Goal: Task Accomplishment & Management: Complete application form

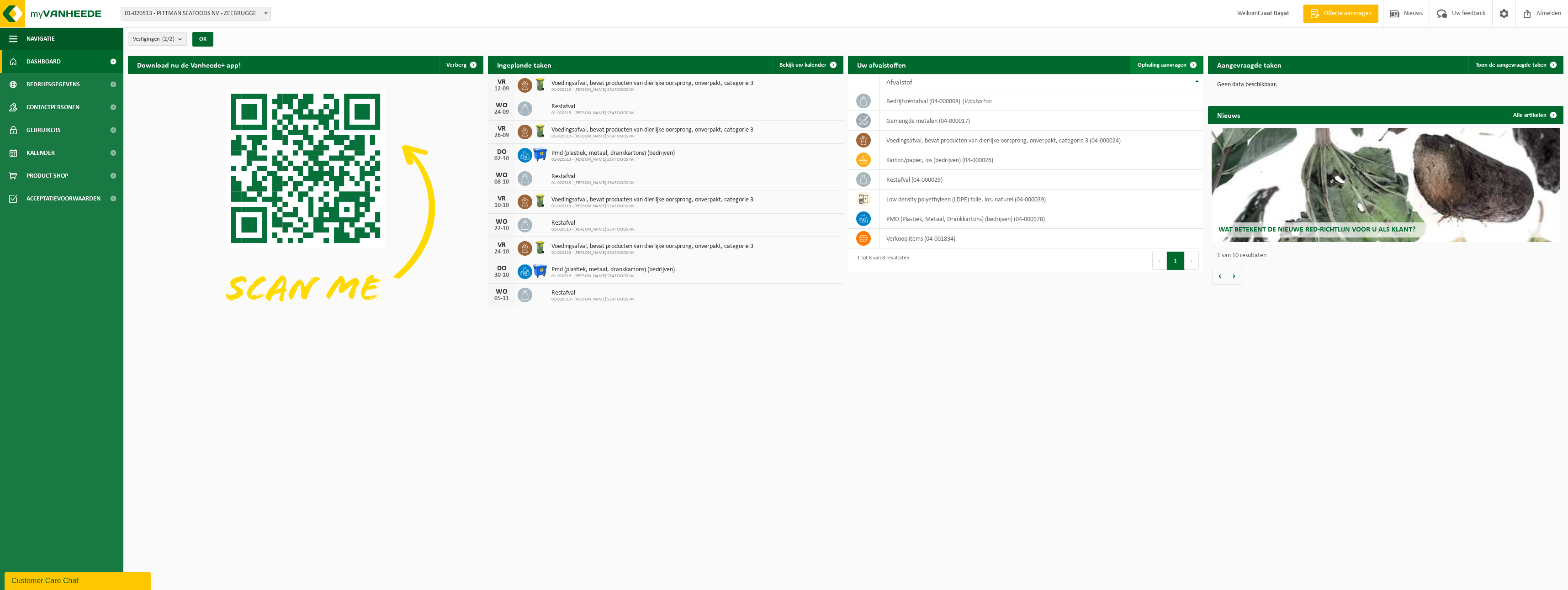
click at [1138, 61] on link "Ophaling aanvragen" at bounding box center [1166, 65] width 72 height 18
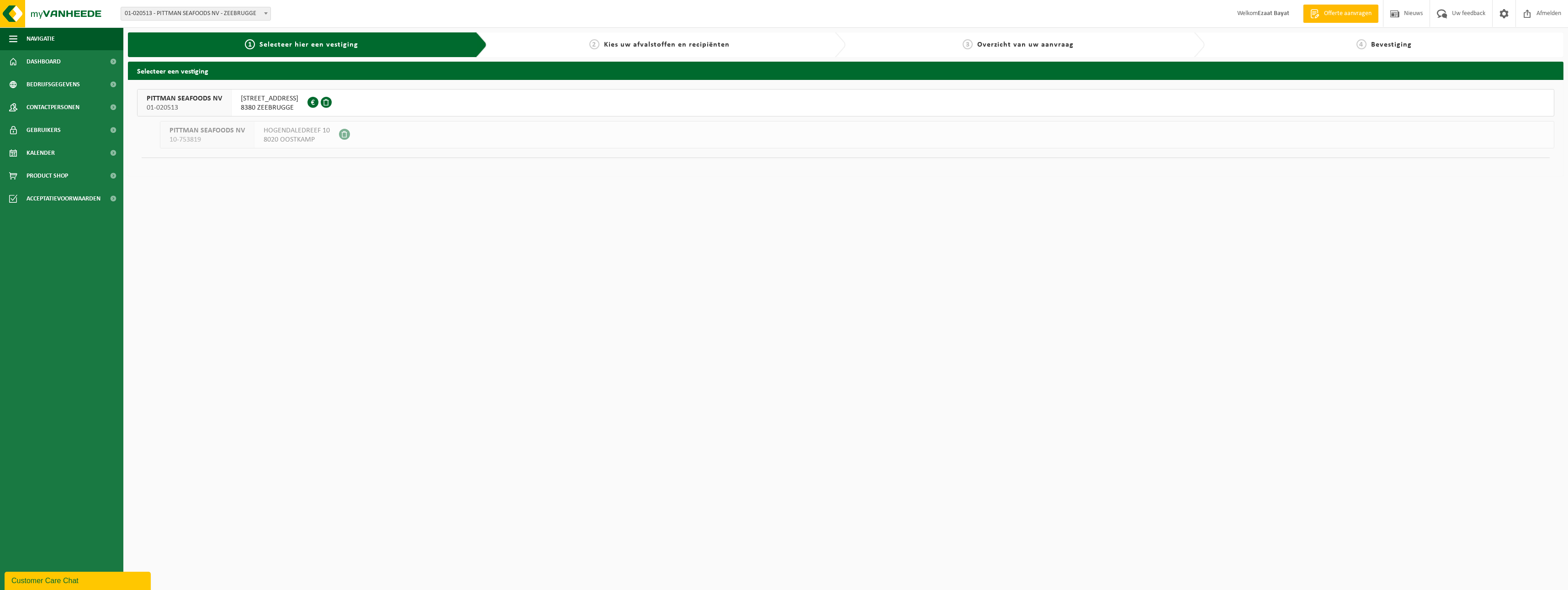
click at [267, 97] on span "NOORDZEESTRAAT 2" at bounding box center [270, 99] width 58 height 9
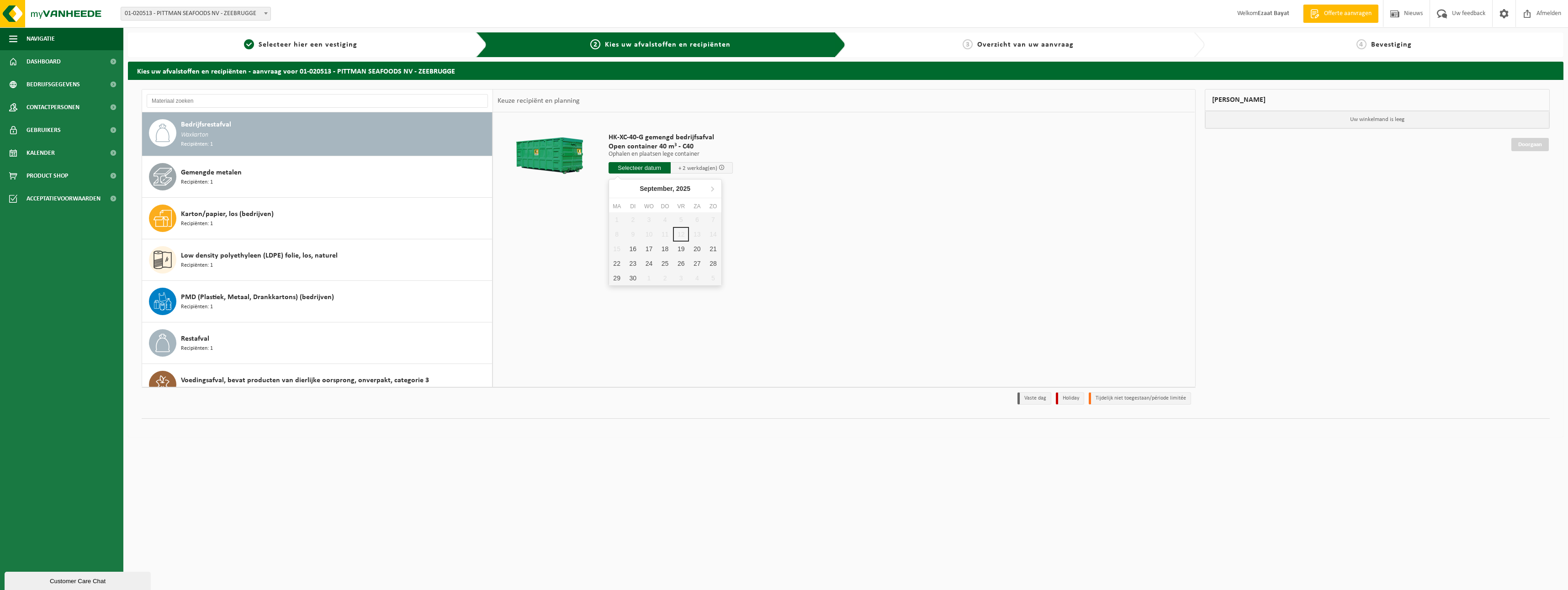
click at [639, 167] on input "text" at bounding box center [640, 167] width 62 height 12
click at [628, 247] on div "16" at bounding box center [633, 249] width 16 height 15
type input "Van 2025-09-16"
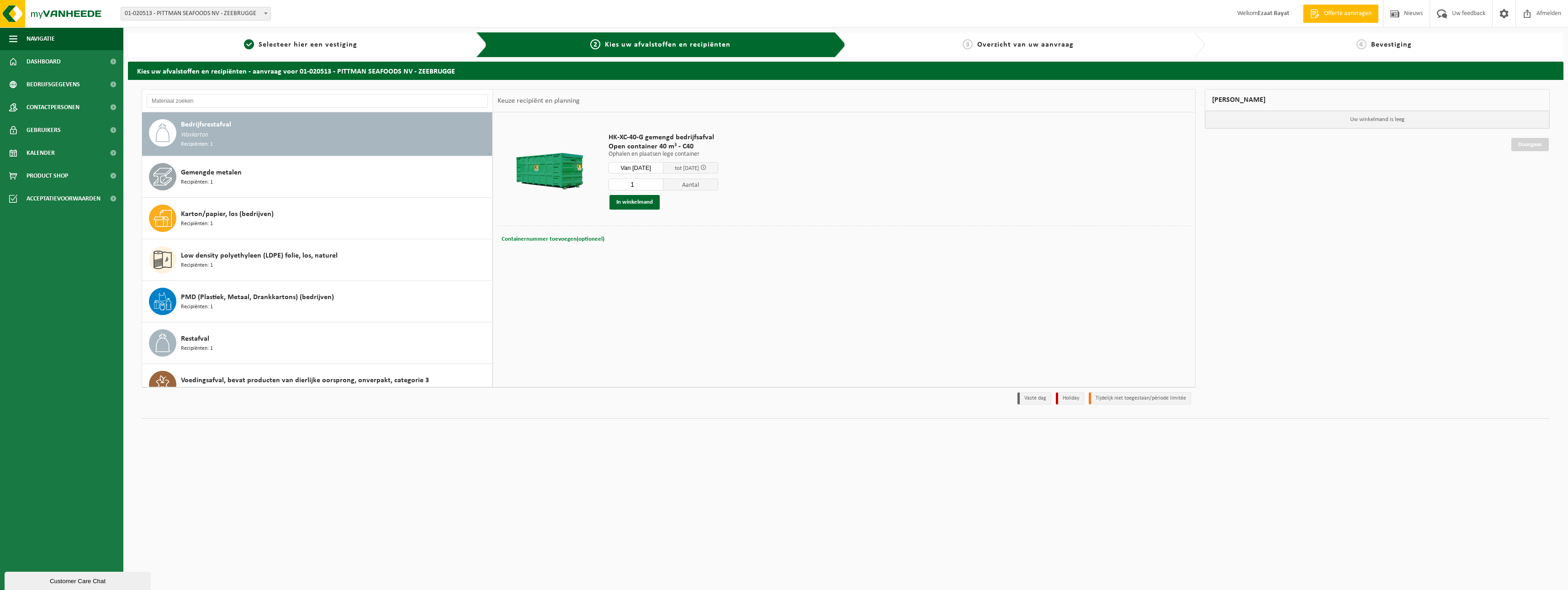
click at [563, 243] on button "Containernummer toevoegen(optioneel) Annuleren" at bounding box center [553, 239] width 105 height 13
type input "c40-1519"
click at [638, 198] on button "In winkelmand" at bounding box center [634, 202] width 51 height 15
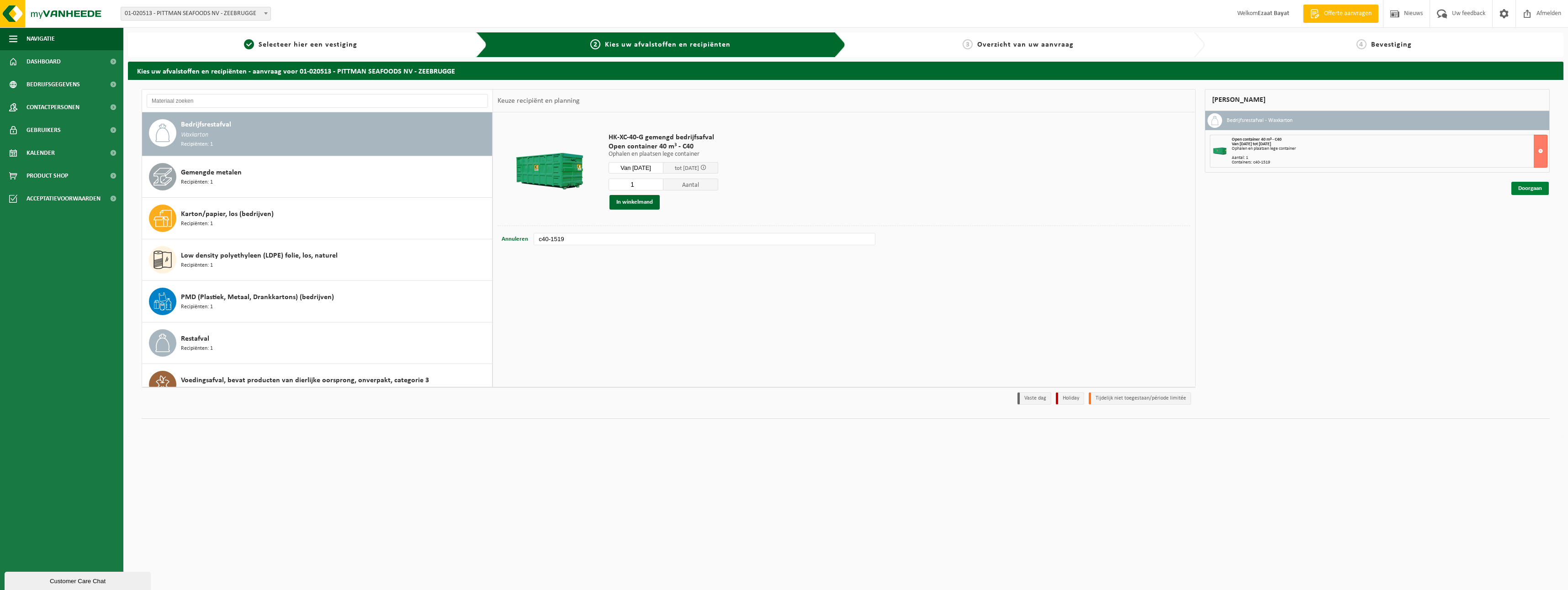
click at [1521, 184] on link "Doorgaan" at bounding box center [1530, 189] width 38 height 13
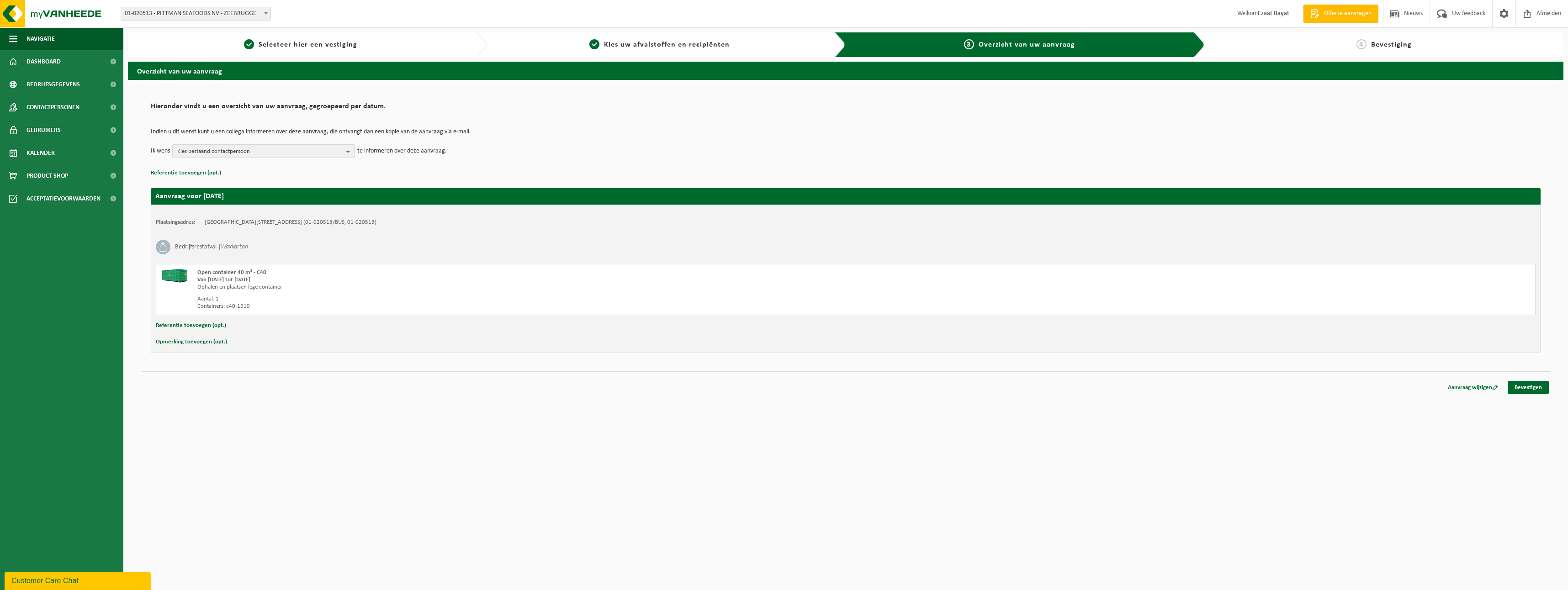
click at [341, 151] on span "Kies bestaand contactpersoon" at bounding box center [260, 151] width 166 height 14
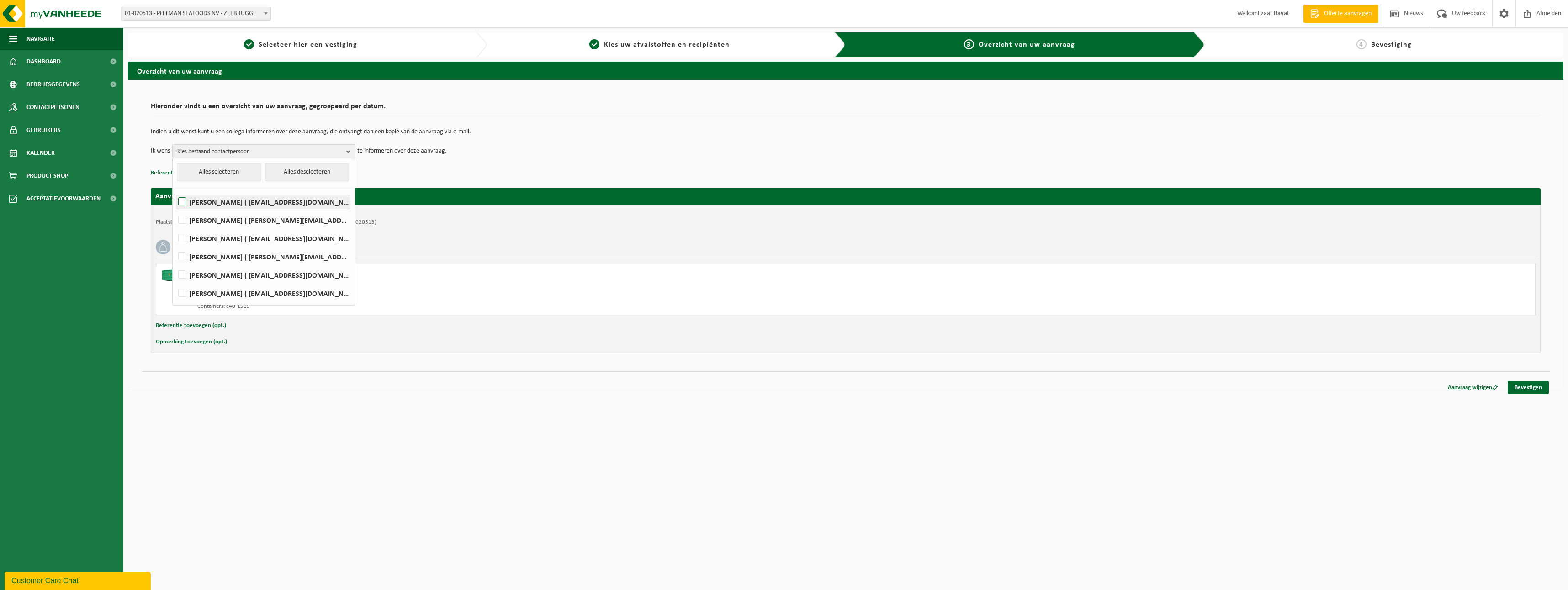
click at [186, 199] on label "Xander Hubert ( xander.hubert@pittmanseafoods.com )" at bounding box center [263, 201] width 173 height 14
click at [175, 190] on input "Xander Hubert ( xander.hubert@pittmanseafoods.com )" at bounding box center [175, 190] width 1 height 1
checkbox input "true"
click at [1524, 390] on link "Bevestigen" at bounding box center [1528, 387] width 41 height 13
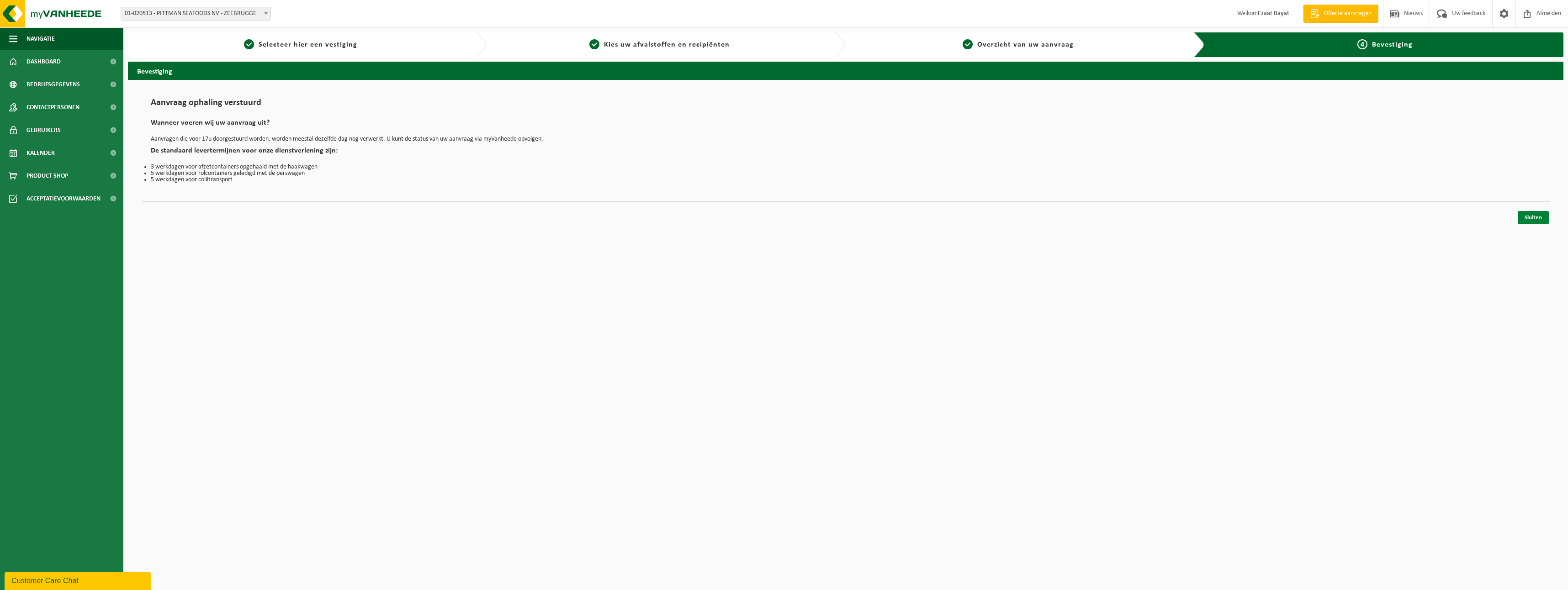
click at [1528, 212] on link "Sluiten" at bounding box center [1533, 218] width 31 height 13
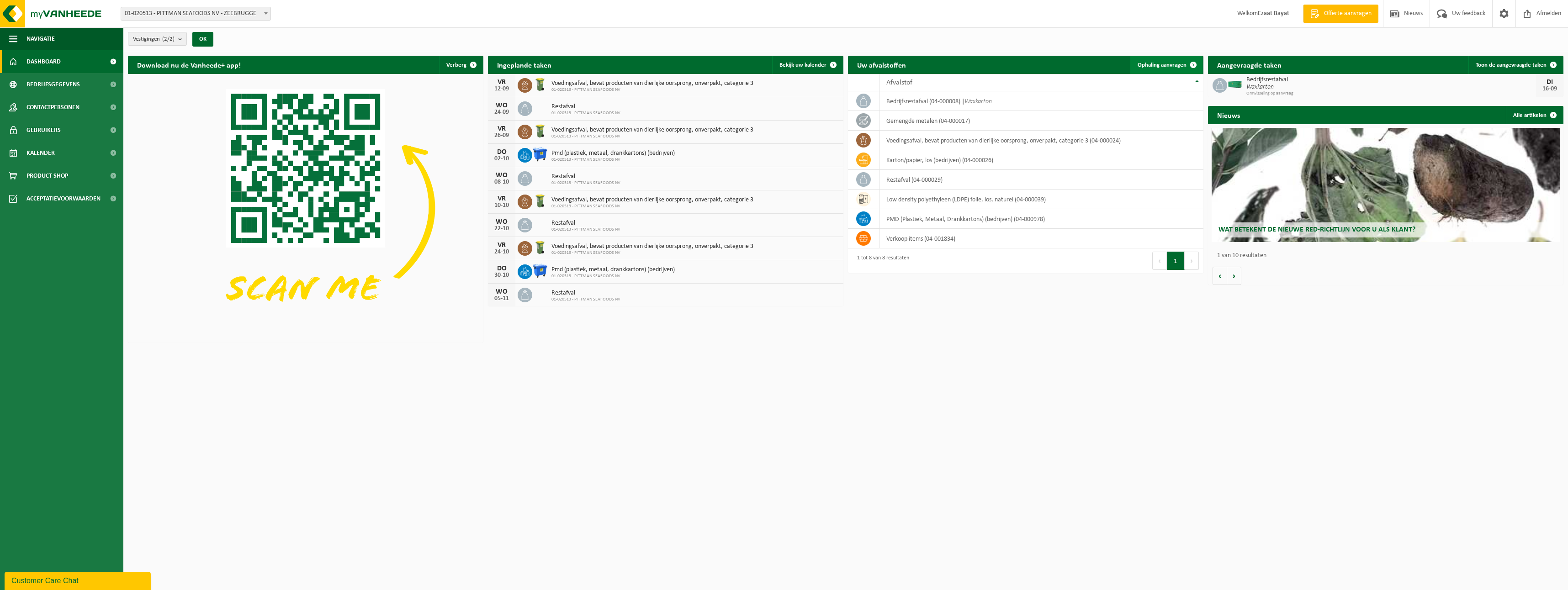
click at [1155, 58] on link "Ophaling aanvragen" at bounding box center [1166, 65] width 72 height 18
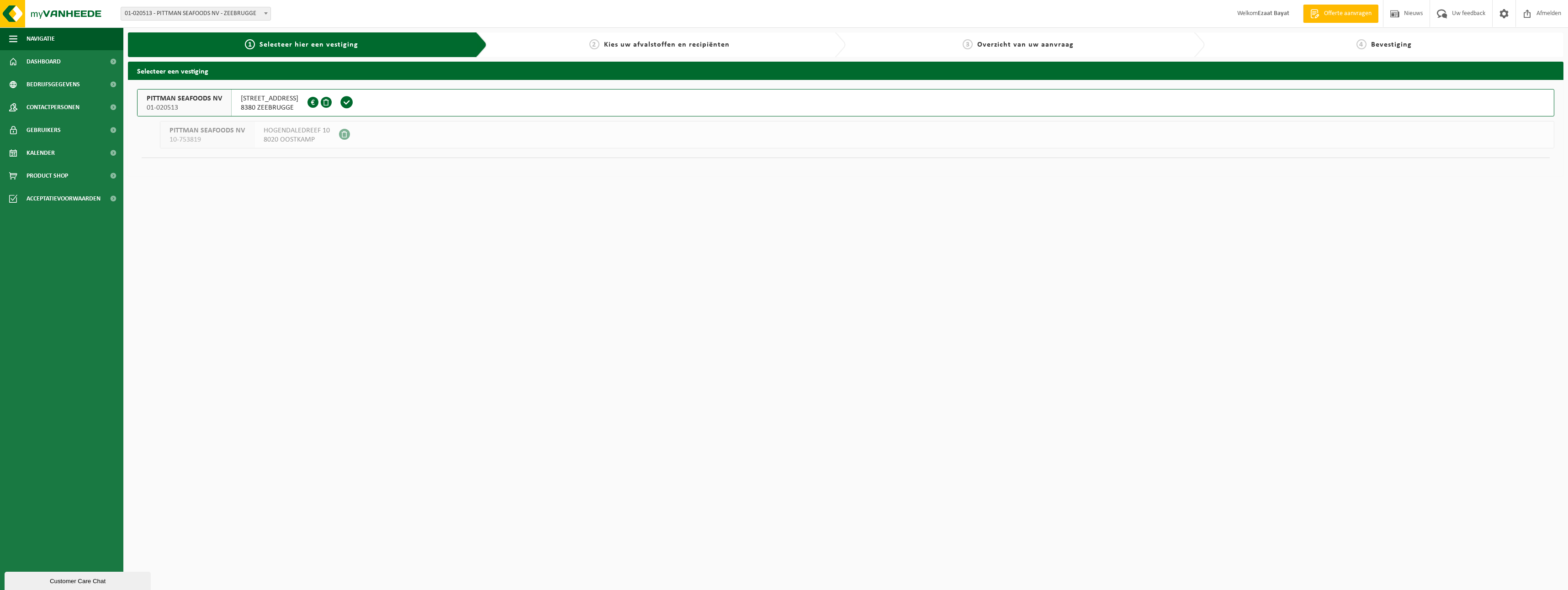
click at [219, 106] on span "01-020513" at bounding box center [184, 108] width 75 height 9
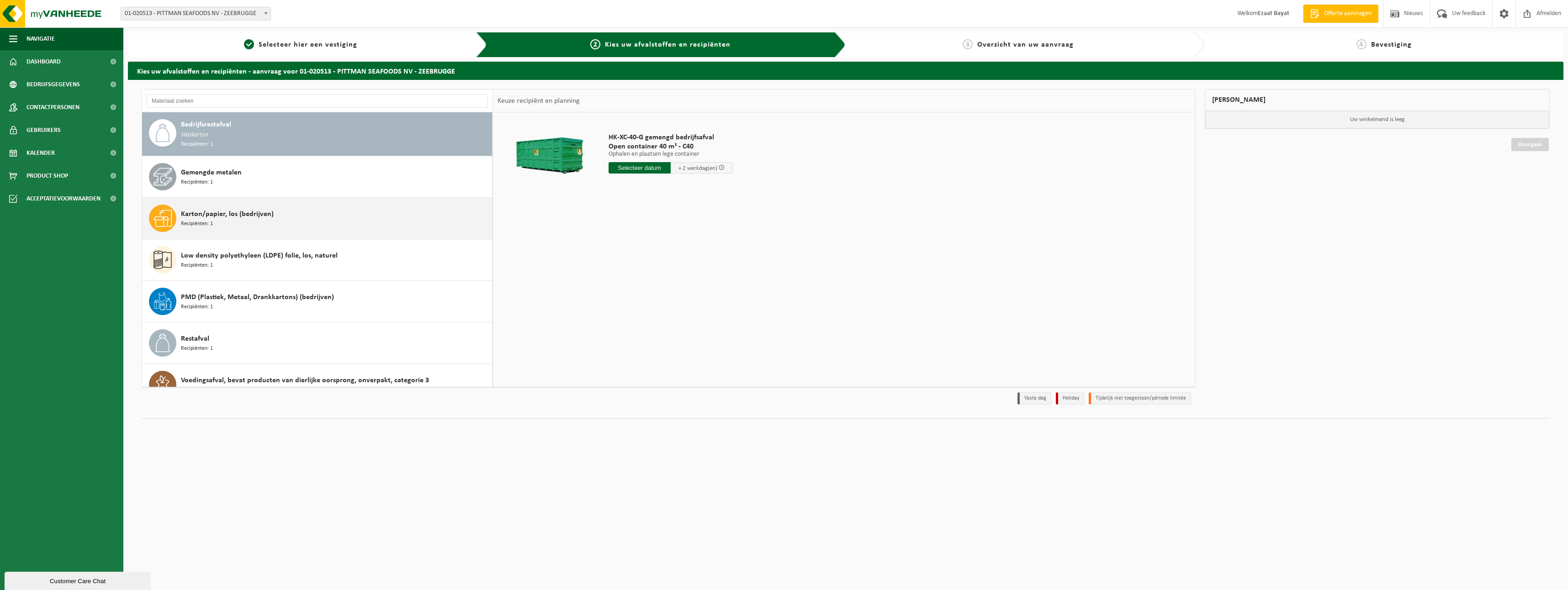
click at [228, 235] on div "Karton/papier, los (bedrijven) Recipiënten: 1" at bounding box center [317, 218] width 351 height 41
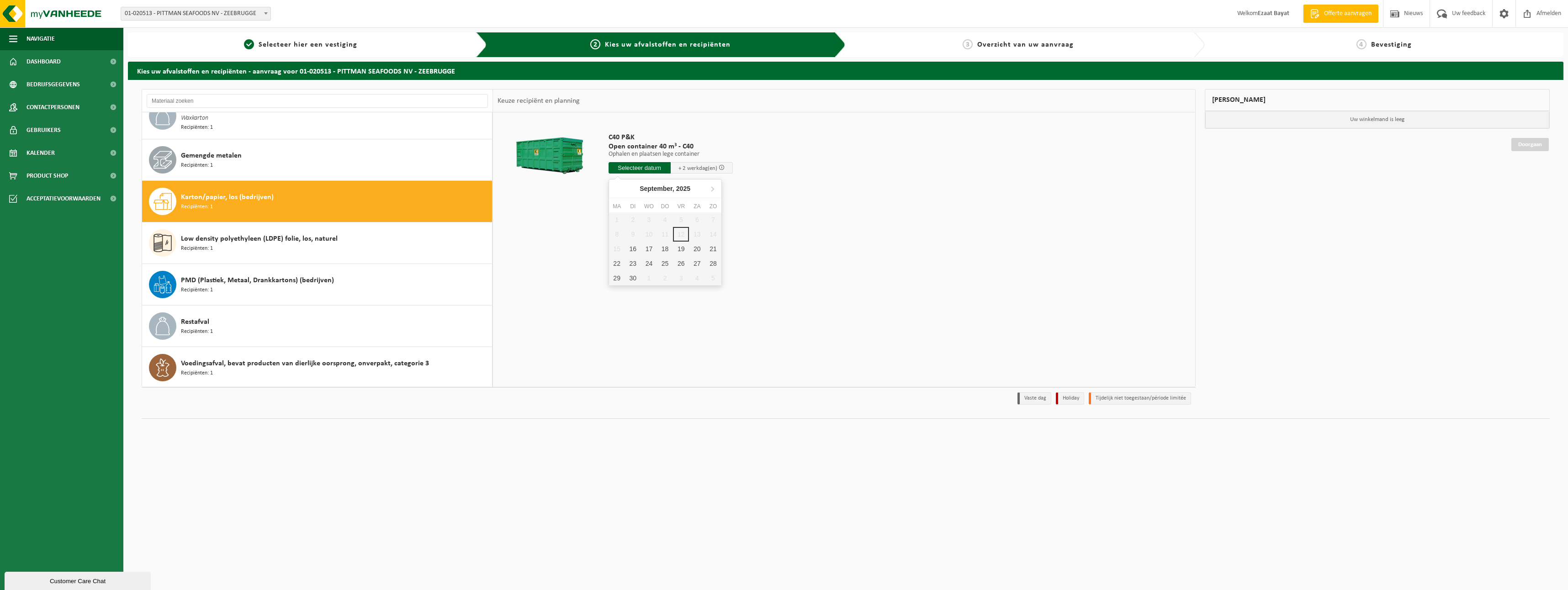
click at [626, 162] on input "text" at bounding box center [640, 167] width 62 height 12
click at [639, 252] on div "16" at bounding box center [633, 249] width 16 height 15
type input "Van 2025-09-16"
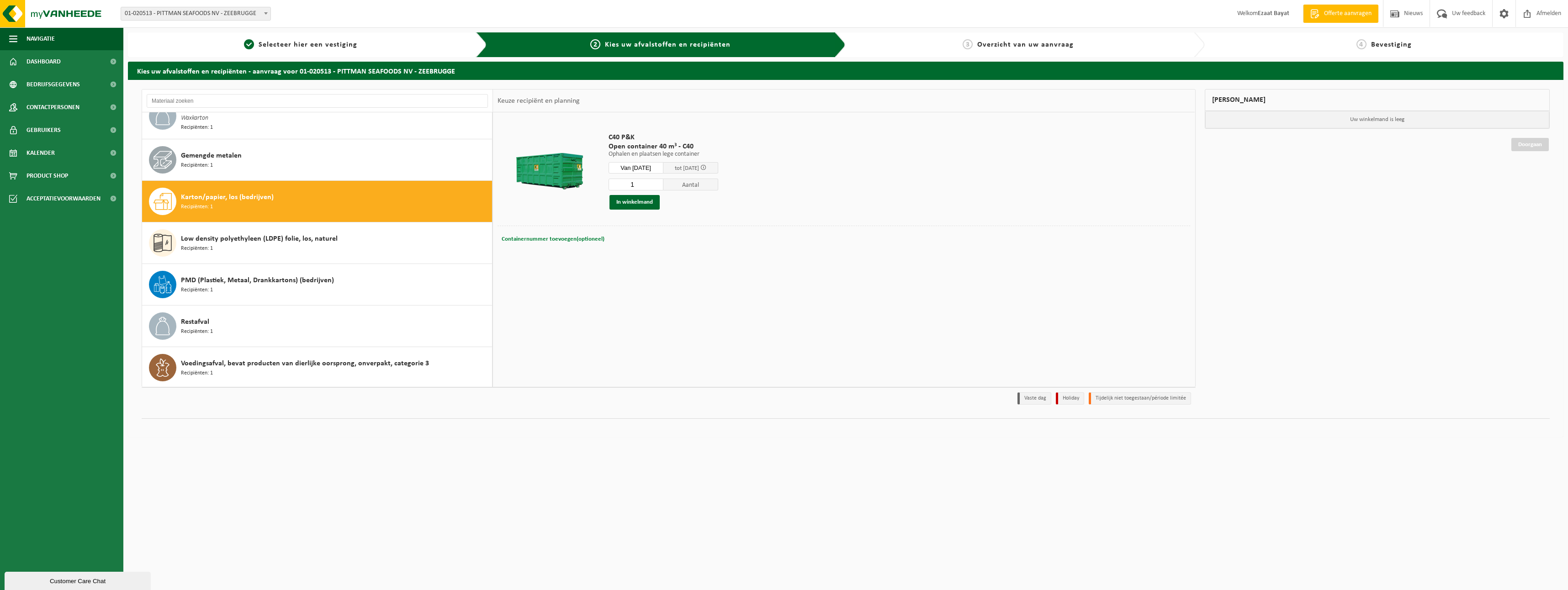
click at [524, 233] on button "Containernummer toevoegen(optioneel) Annuleren" at bounding box center [553, 239] width 105 height 13
type input "c40-089"
click at [631, 201] on button "In winkelmand" at bounding box center [634, 202] width 51 height 15
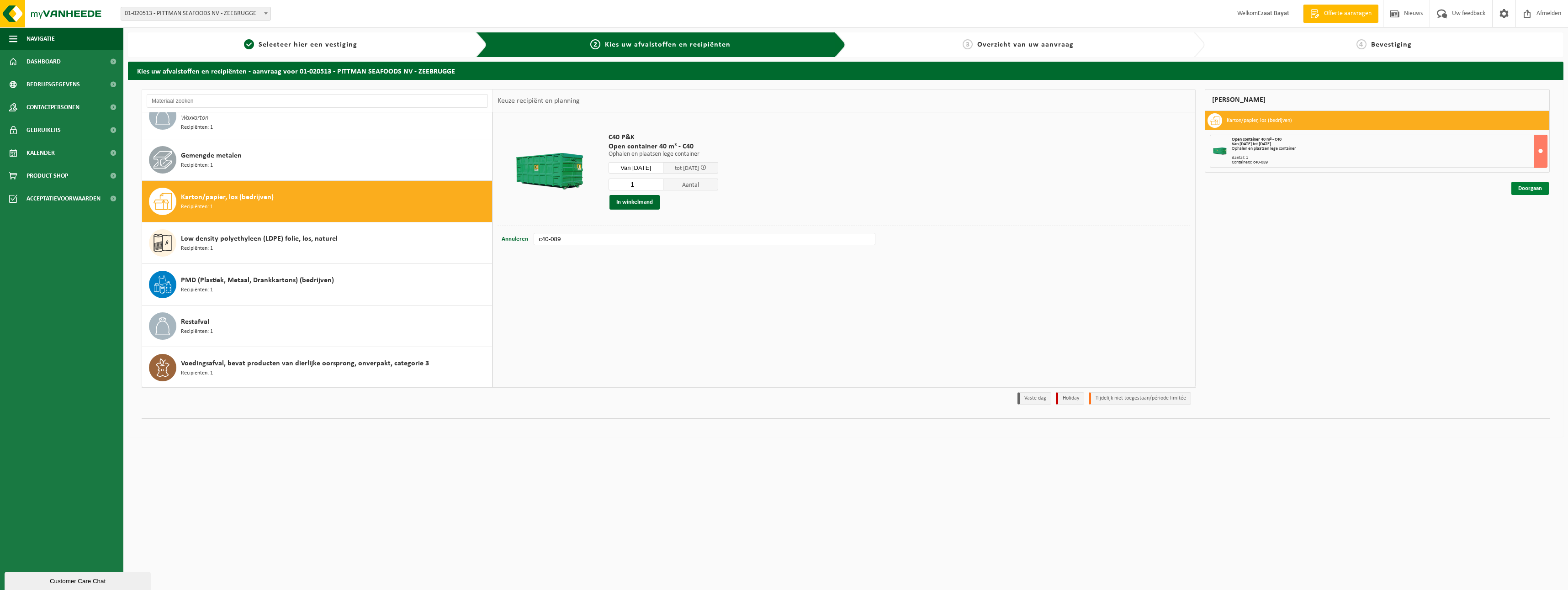
click at [1516, 190] on link "Doorgaan" at bounding box center [1530, 189] width 38 height 13
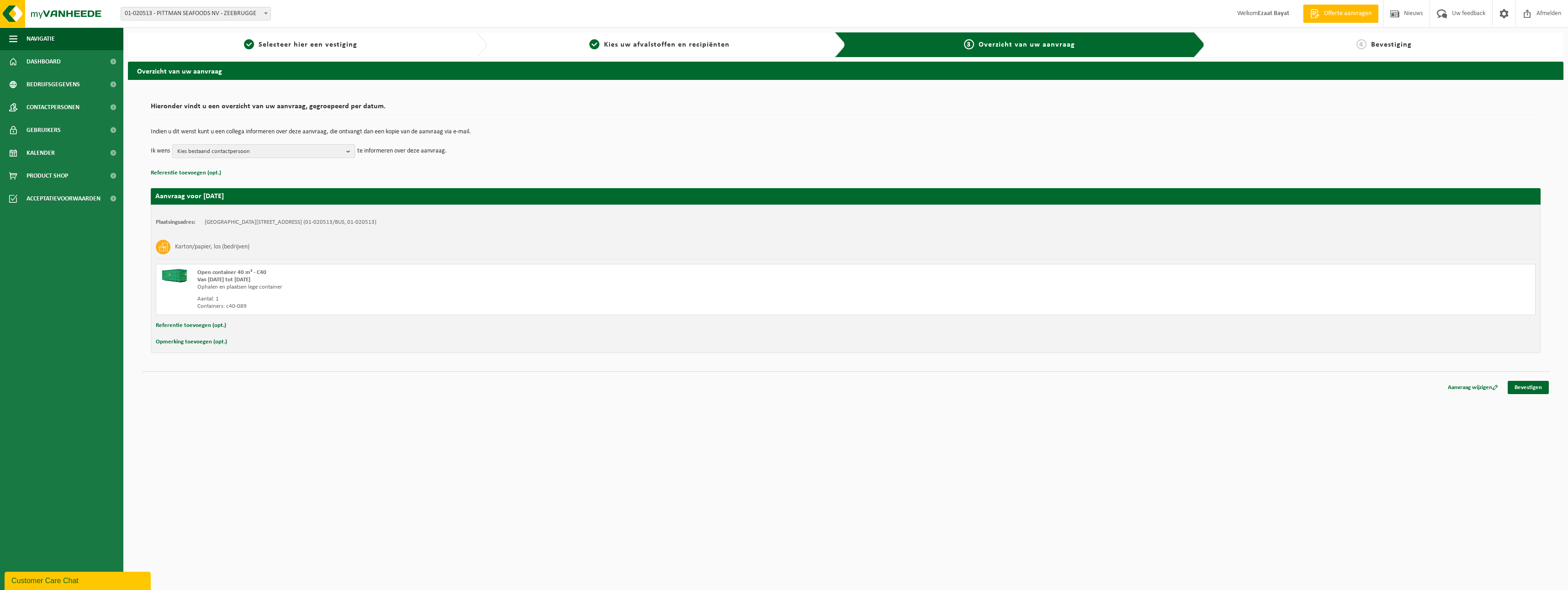
click at [306, 145] on span "Kies bestaand contactpersoon" at bounding box center [260, 151] width 166 height 14
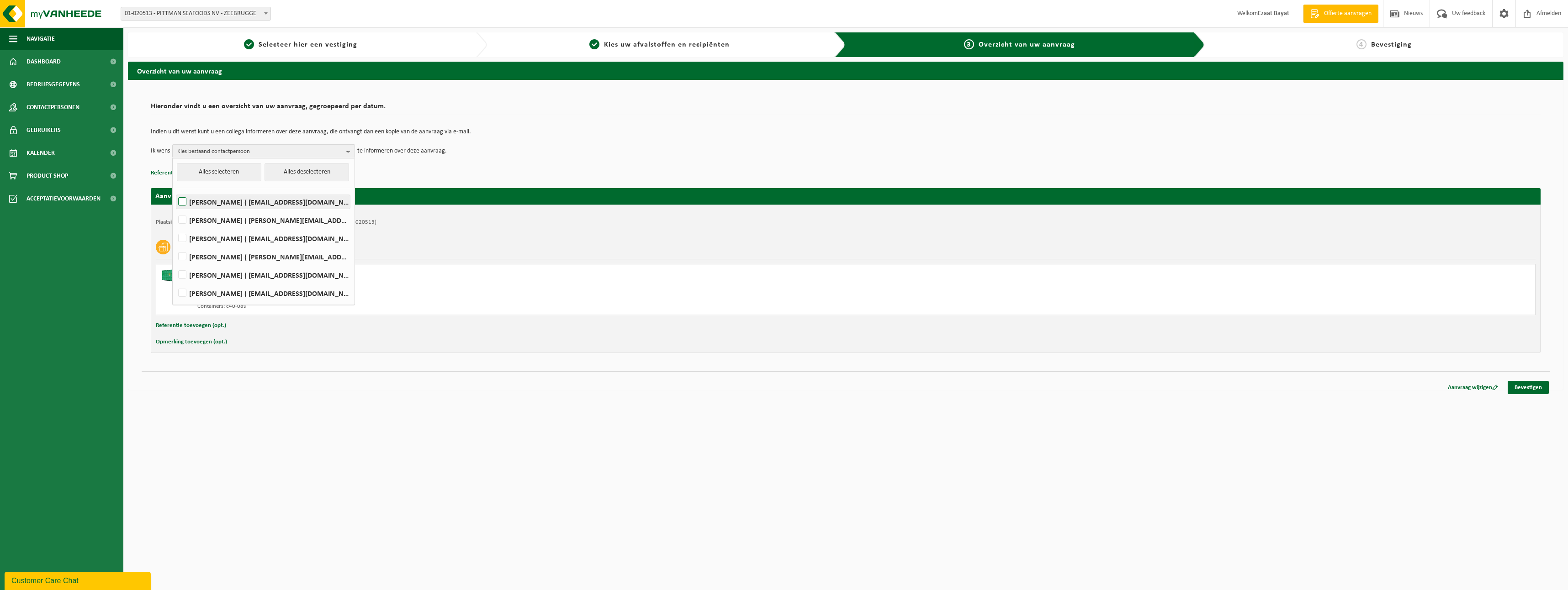
click at [180, 201] on label "Xander Hubert ( xander.hubert@pittmanseafoods.com )" at bounding box center [263, 201] width 173 height 14
click at [175, 190] on input "Xander Hubert ( xander.hubert@pittmanseafoods.com )" at bounding box center [175, 190] width 1 height 1
checkbox input "true"
click at [1535, 386] on link "Bevestigen" at bounding box center [1528, 387] width 41 height 13
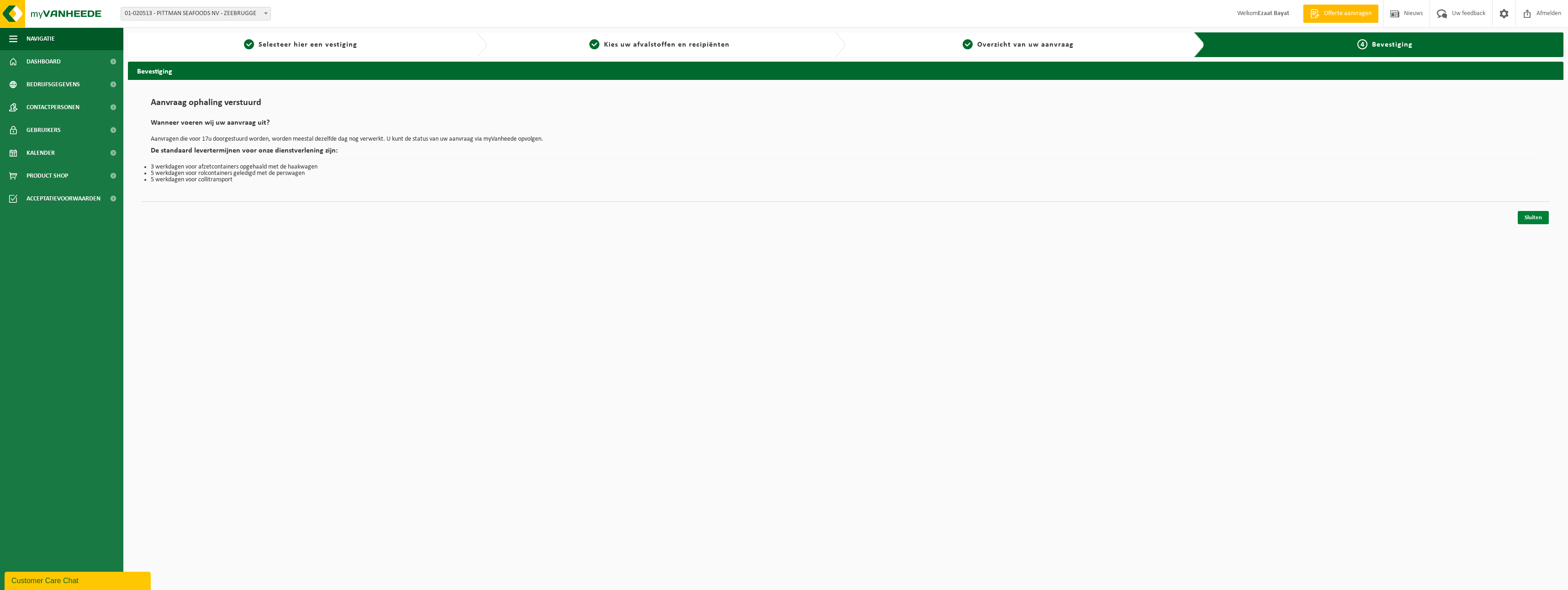
click at [1538, 215] on link "Sluiten" at bounding box center [1533, 218] width 31 height 13
